Goal: Task Accomplishment & Management: Use online tool/utility

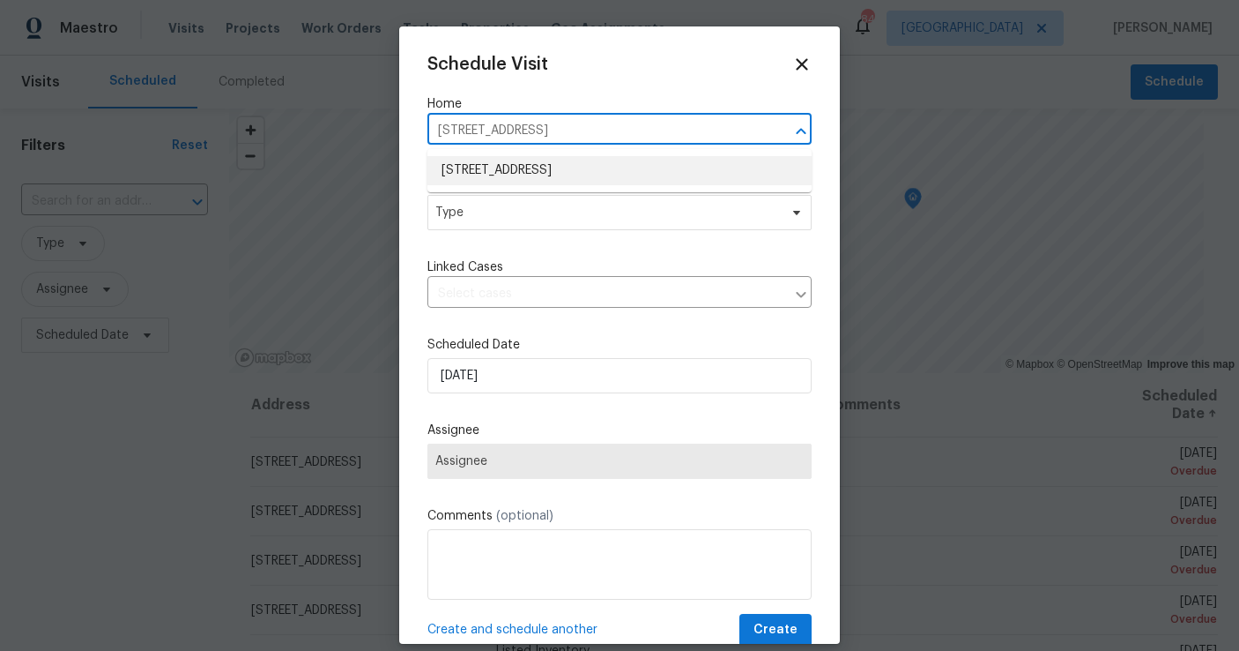
click at [569, 176] on li "[STREET_ADDRESS]" at bounding box center [620, 170] width 384 height 29
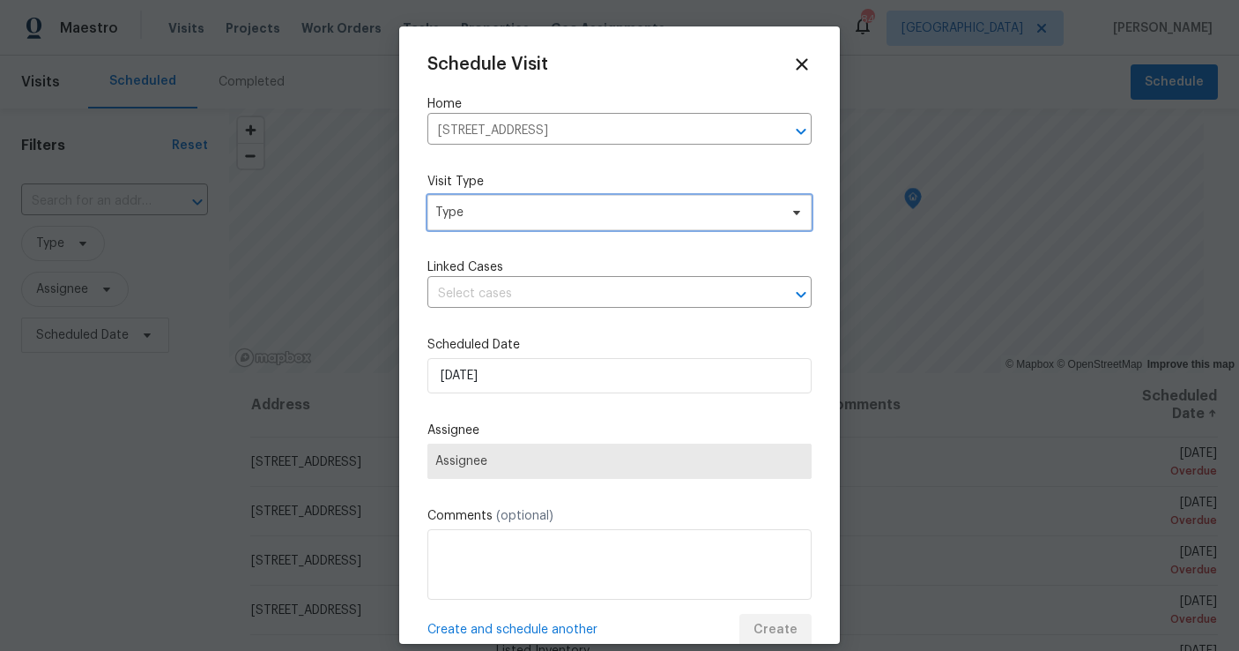
click at [550, 220] on span "Type" at bounding box center [606, 213] width 343 height 18
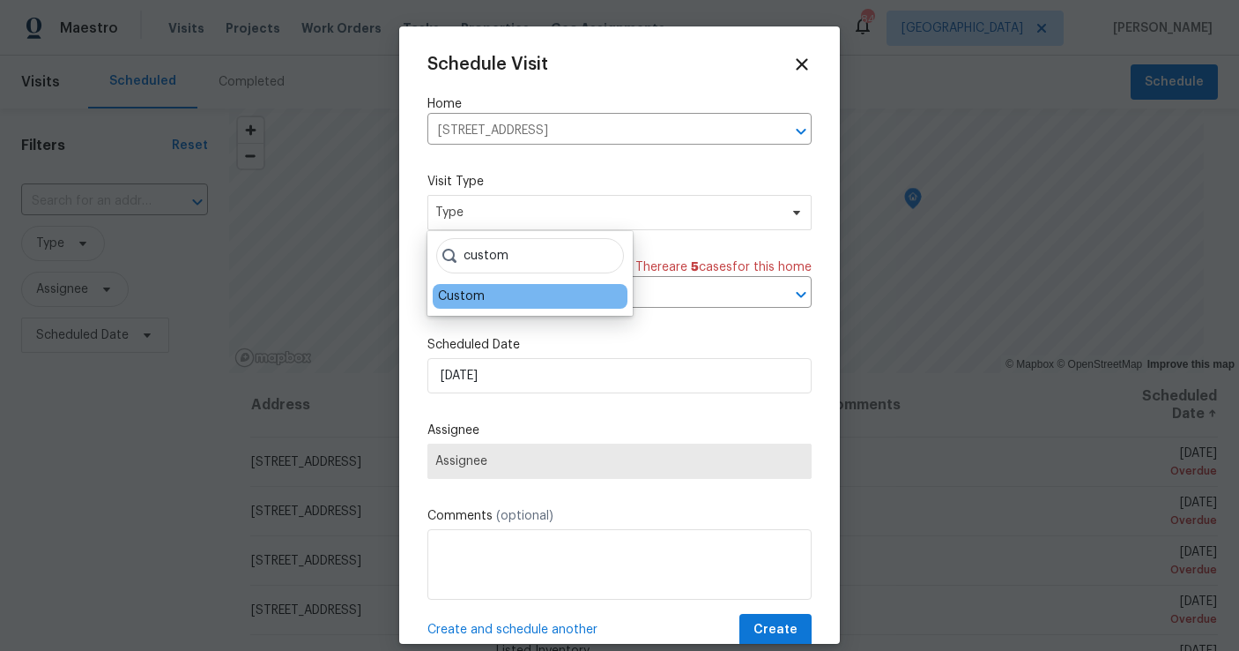
type input "custom"
click at [476, 297] on div "Custom" at bounding box center [461, 296] width 47 height 18
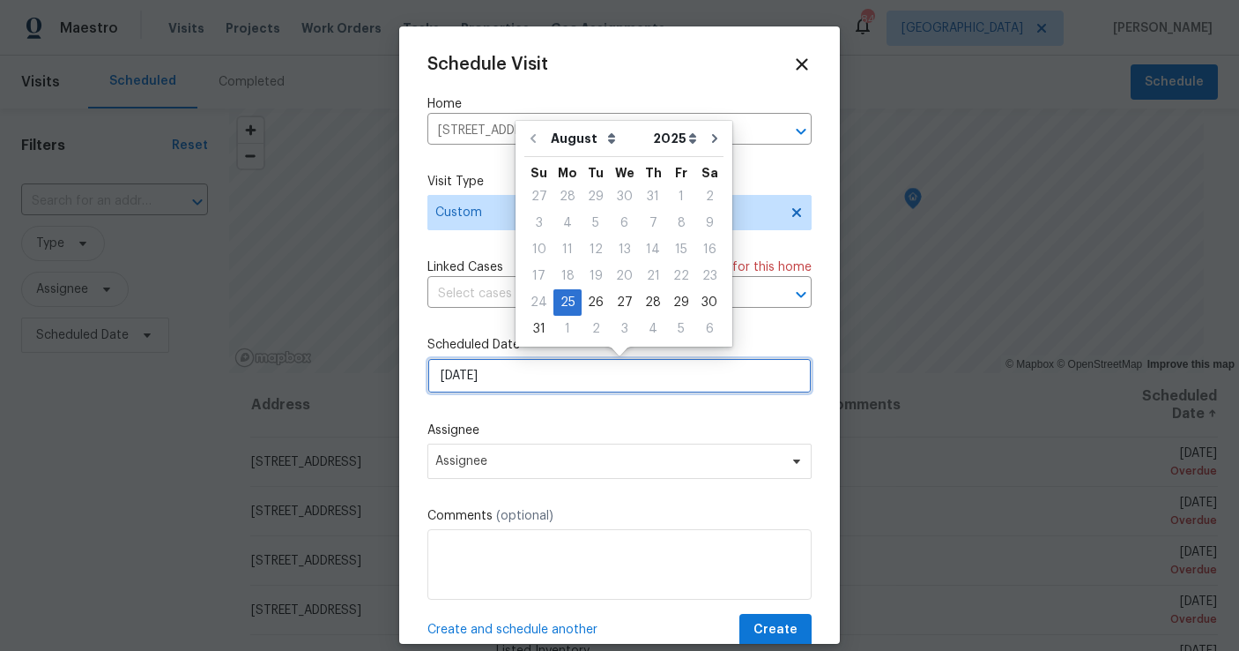
click at [520, 385] on input "[DATE]" at bounding box center [620, 375] width 384 height 35
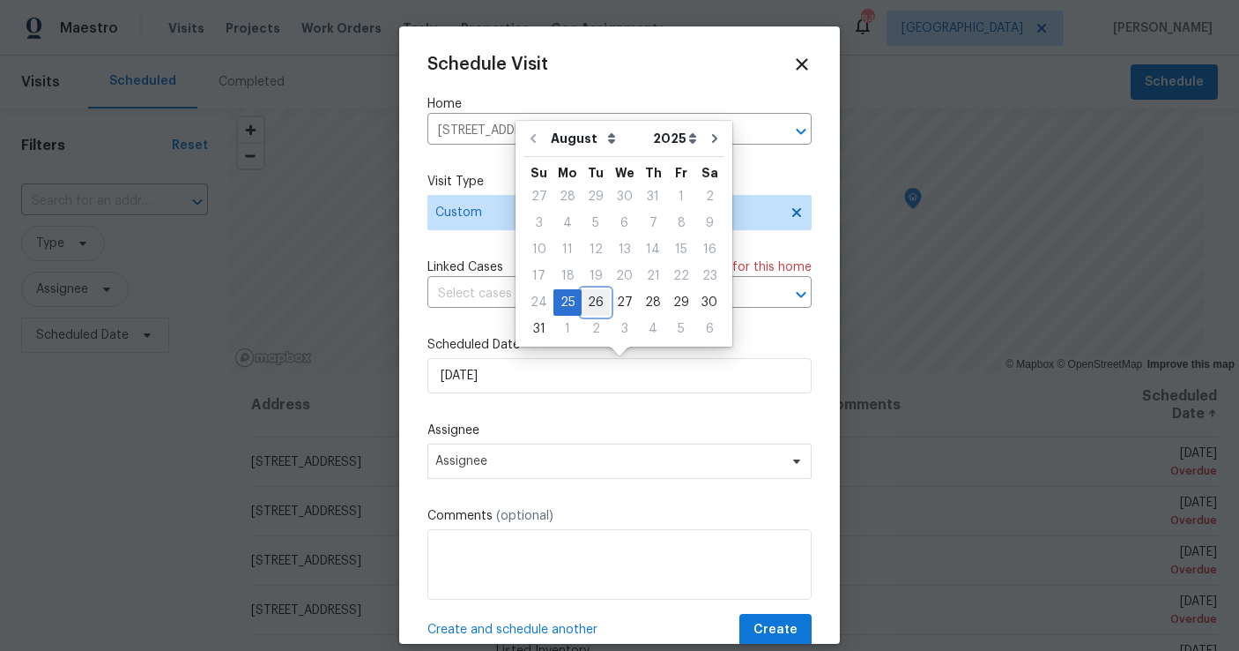
click at [592, 305] on div "26" at bounding box center [596, 302] width 28 height 25
type input "[DATE]"
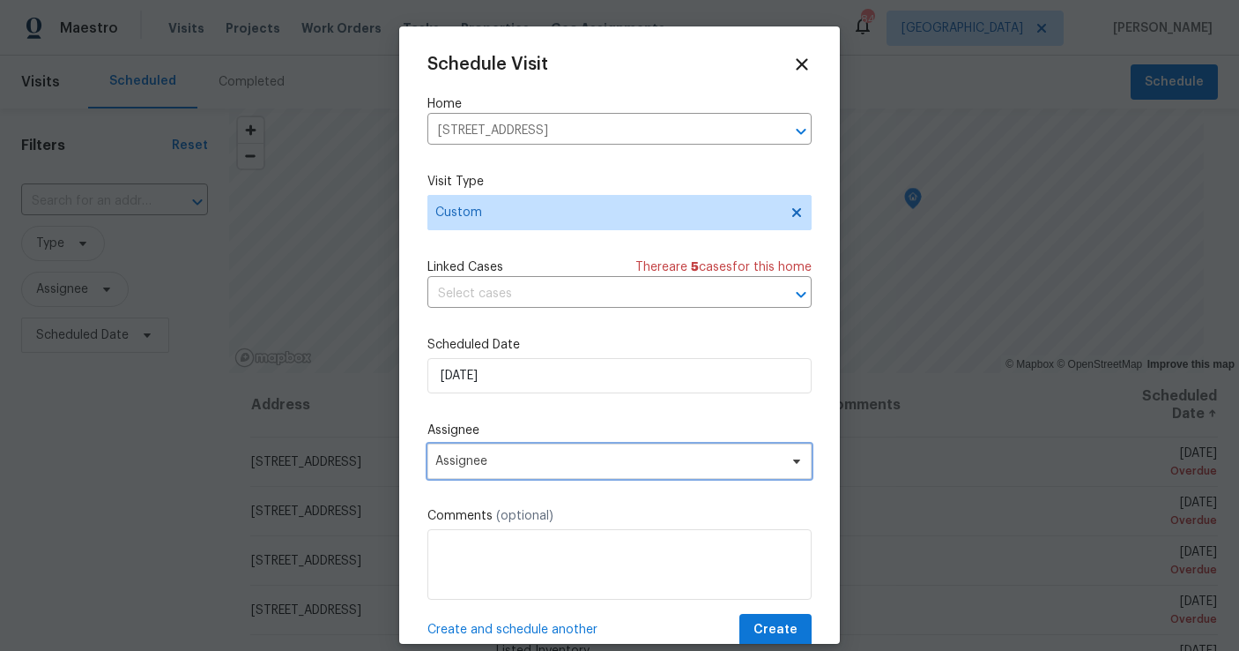
click at [493, 445] on span "Assignee" at bounding box center [620, 460] width 384 height 35
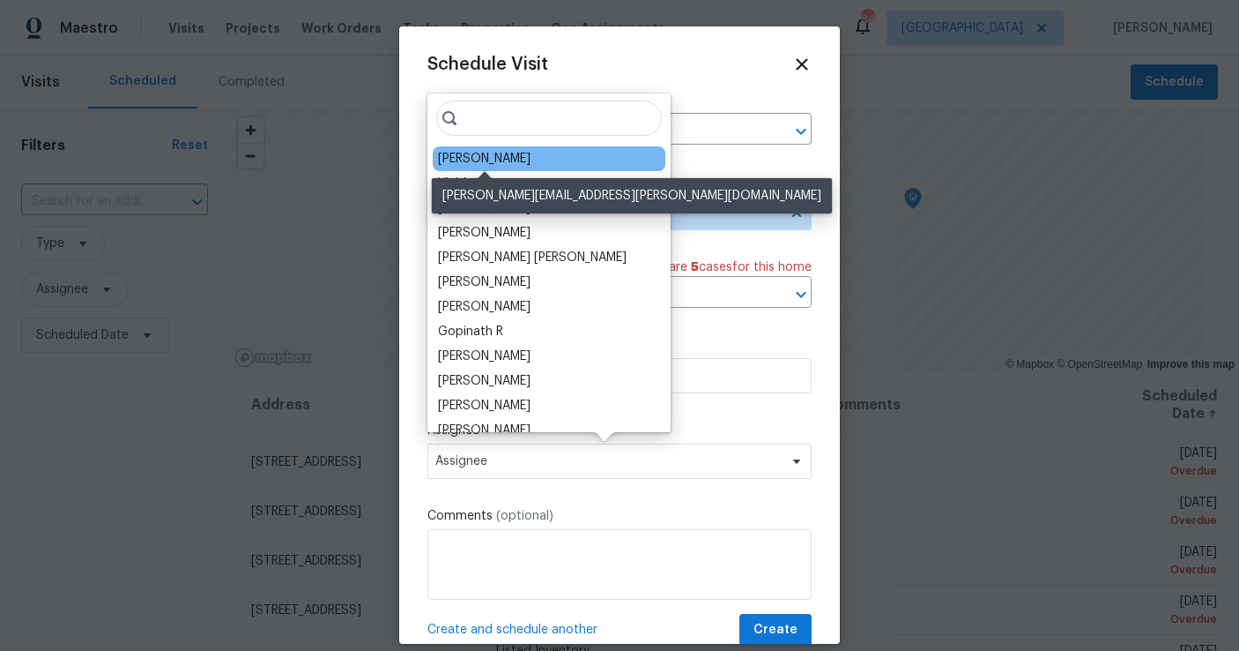
click at [517, 160] on div "[PERSON_NAME]" at bounding box center [484, 159] width 93 height 18
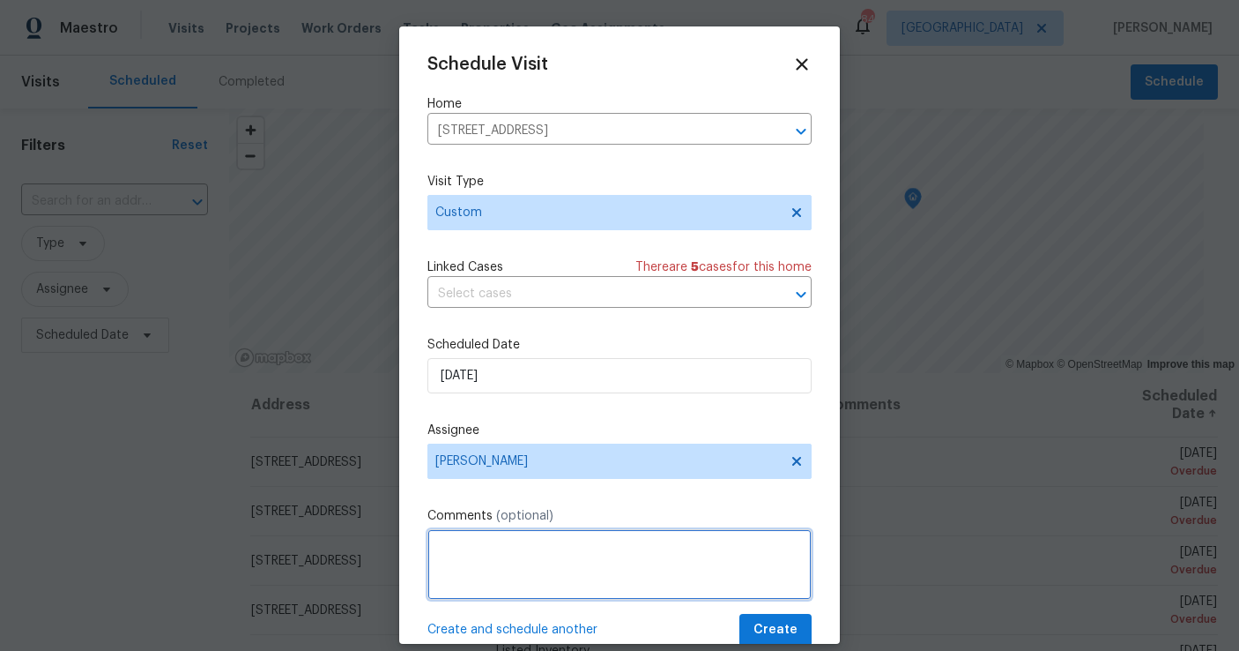
click at [508, 535] on textarea at bounding box center [620, 564] width 384 height 71
paste textarea "Homeowner lives in [GEOGRAPHIC_DATA] and flying in day of closing for signing. …"
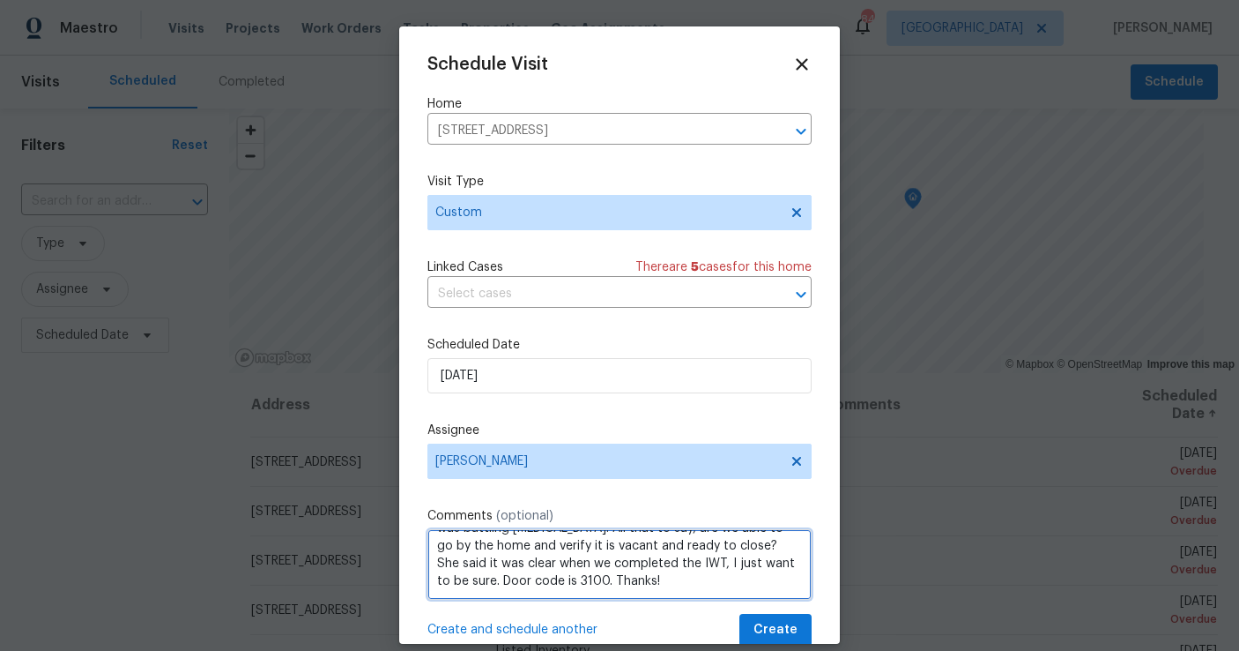
scroll to position [32, 0]
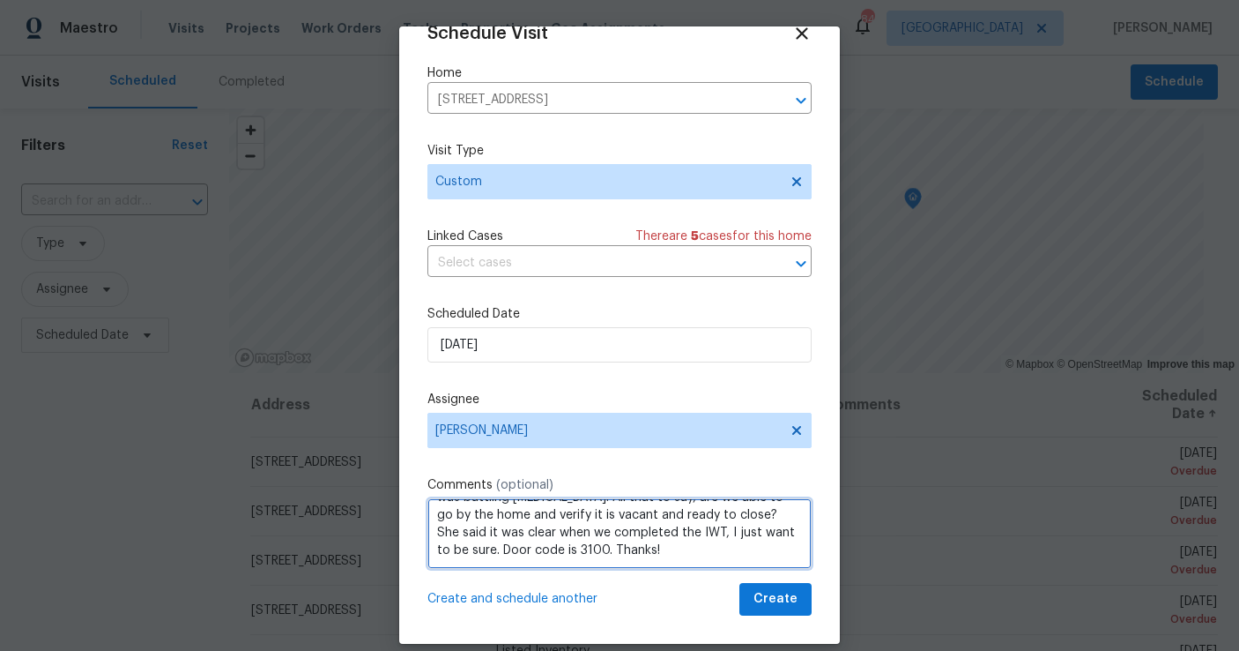
type textarea "Homeowner lives in [GEOGRAPHIC_DATA] and flying in day of closing for signing. …"
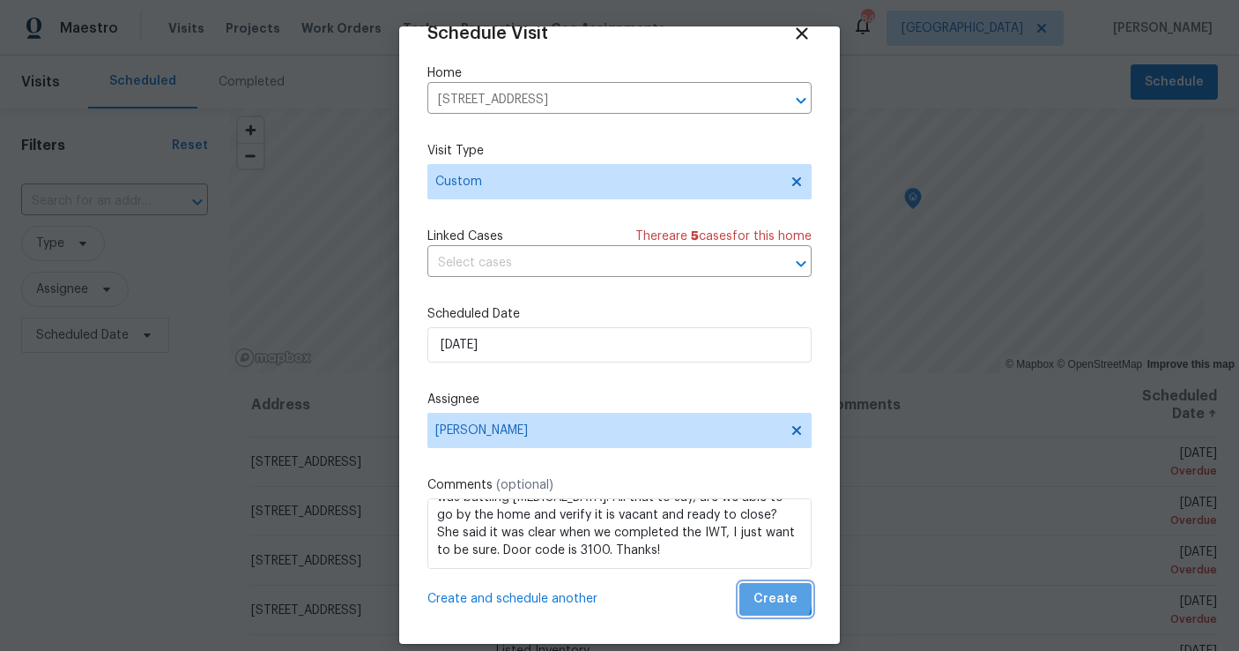
click at [767, 596] on span "Create" at bounding box center [776, 599] width 44 height 22
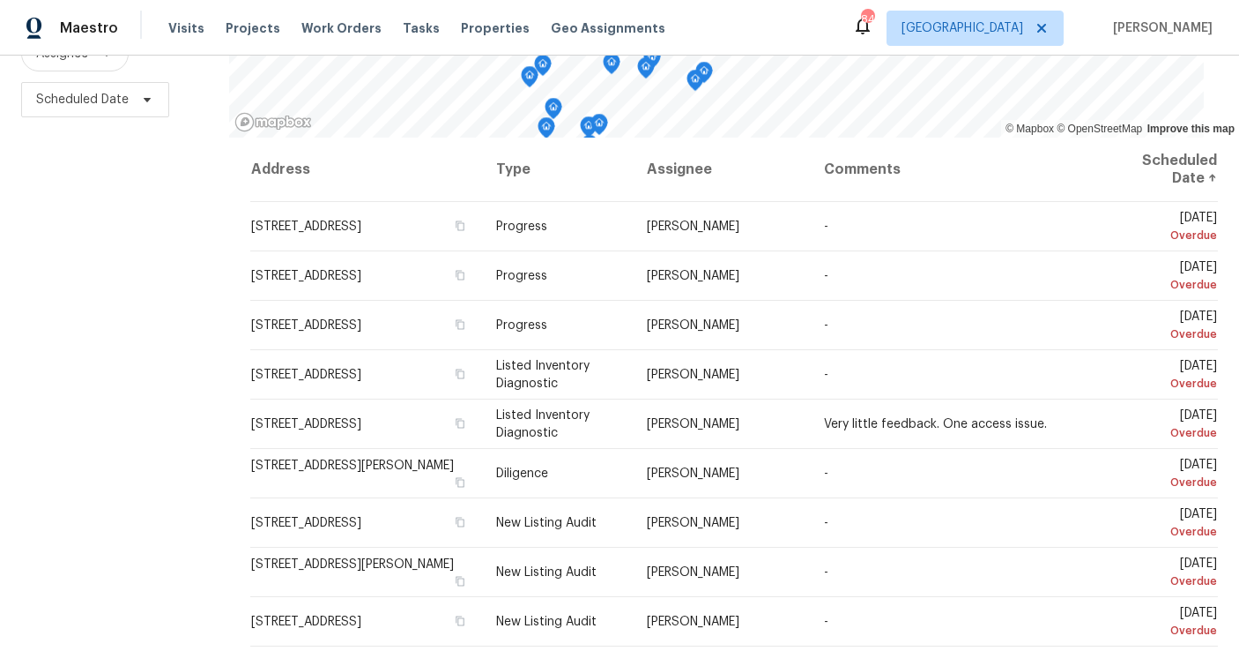
scroll to position [242, 0]
